Goal: Find specific page/section: Find specific page/section

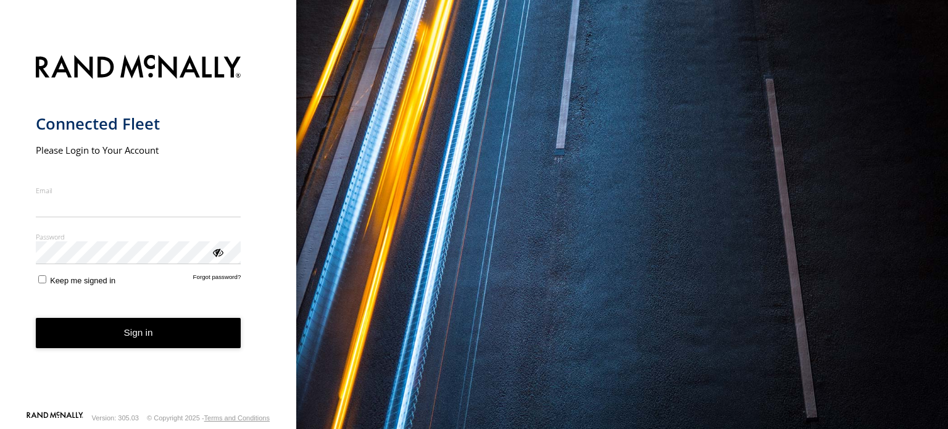
type input "**********"
click at [163, 344] on button "Sign in" at bounding box center [139, 333] width 206 height 30
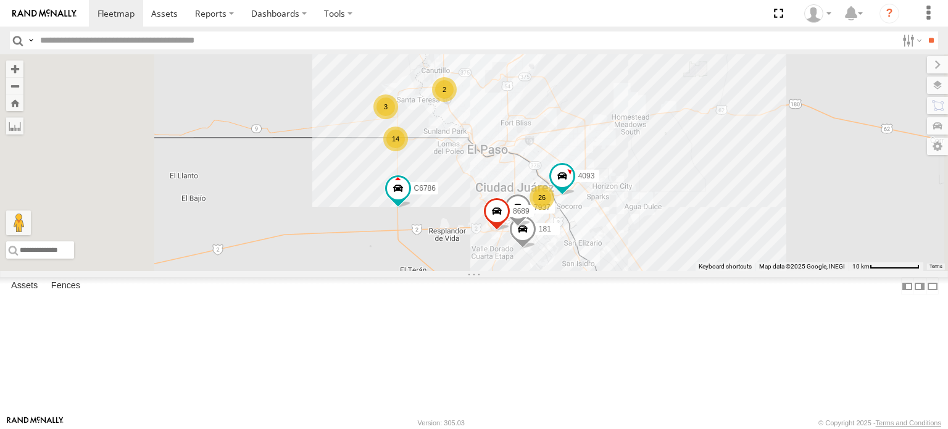
click at [0, 0] on div "FOXCONN" at bounding box center [0, 0] width 0 height 0
